Goal: Find specific page/section: Find specific page/section

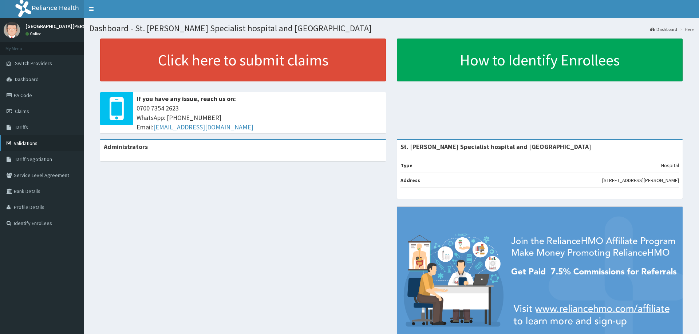
click at [41, 142] on link "Validations" at bounding box center [42, 143] width 84 height 16
click at [39, 99] on link "PA Code" at bounding box center [42, 95] width 84 height 16
